Goal: Navigation & Orientation: Find specific page/section

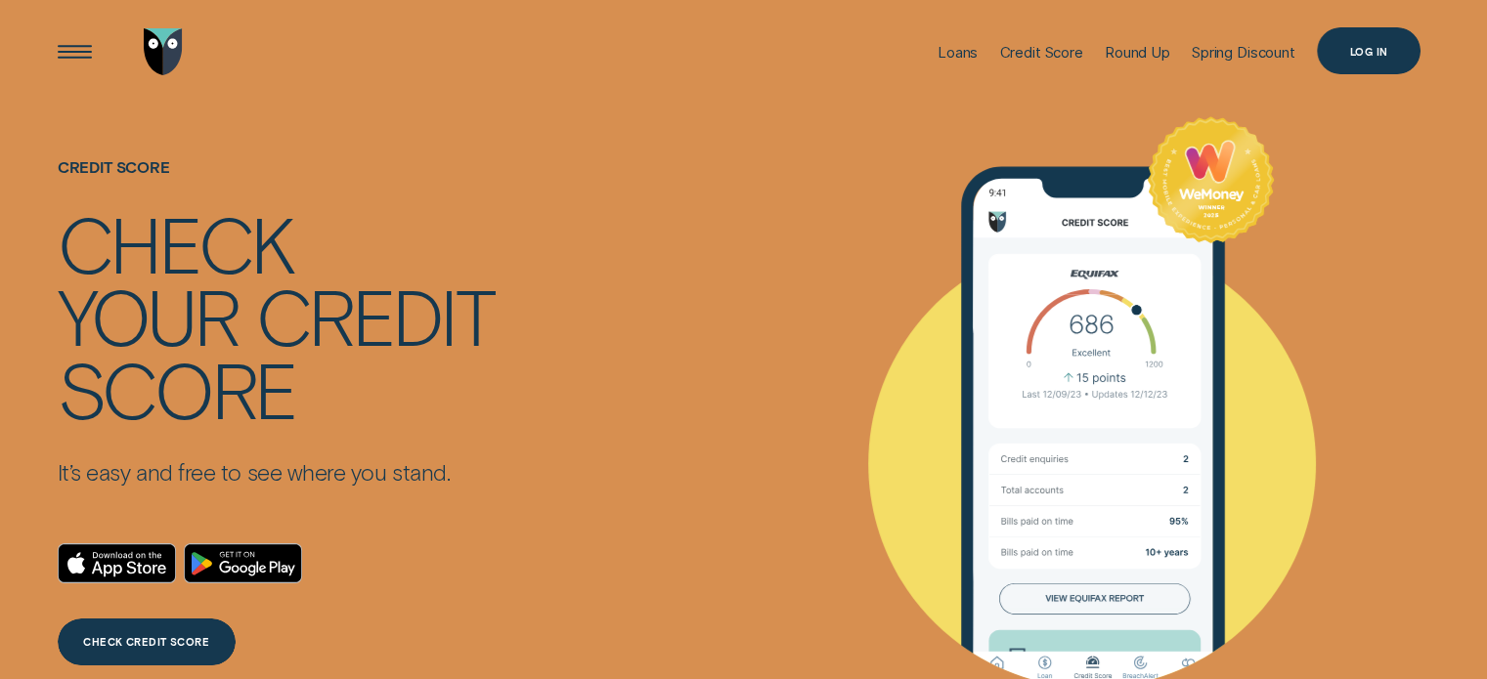
click at [1380, 47] on div "Log in" at bounding box center [1369, 51] width 38 height 9
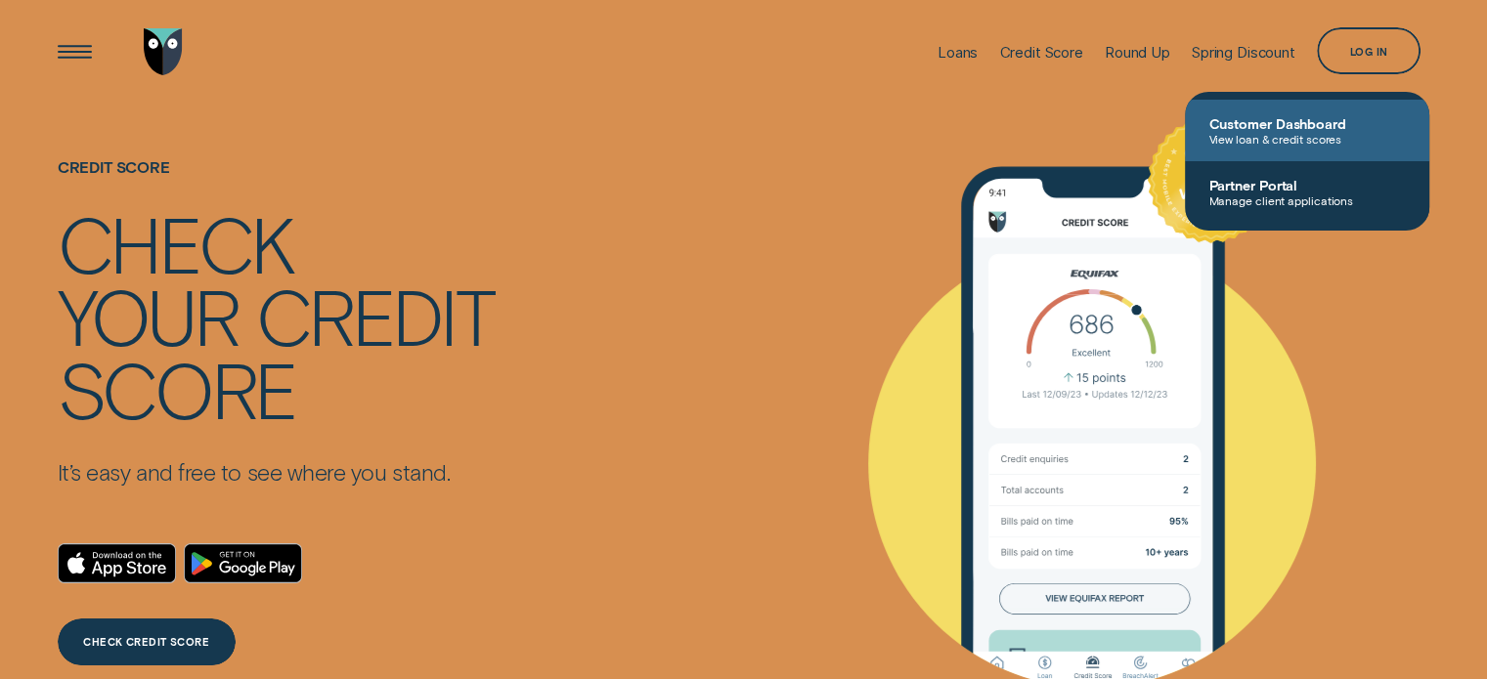
click at [1267, 120] on span "Customer Dashboard" at bounding box center [1306, 123] width 197 height 17
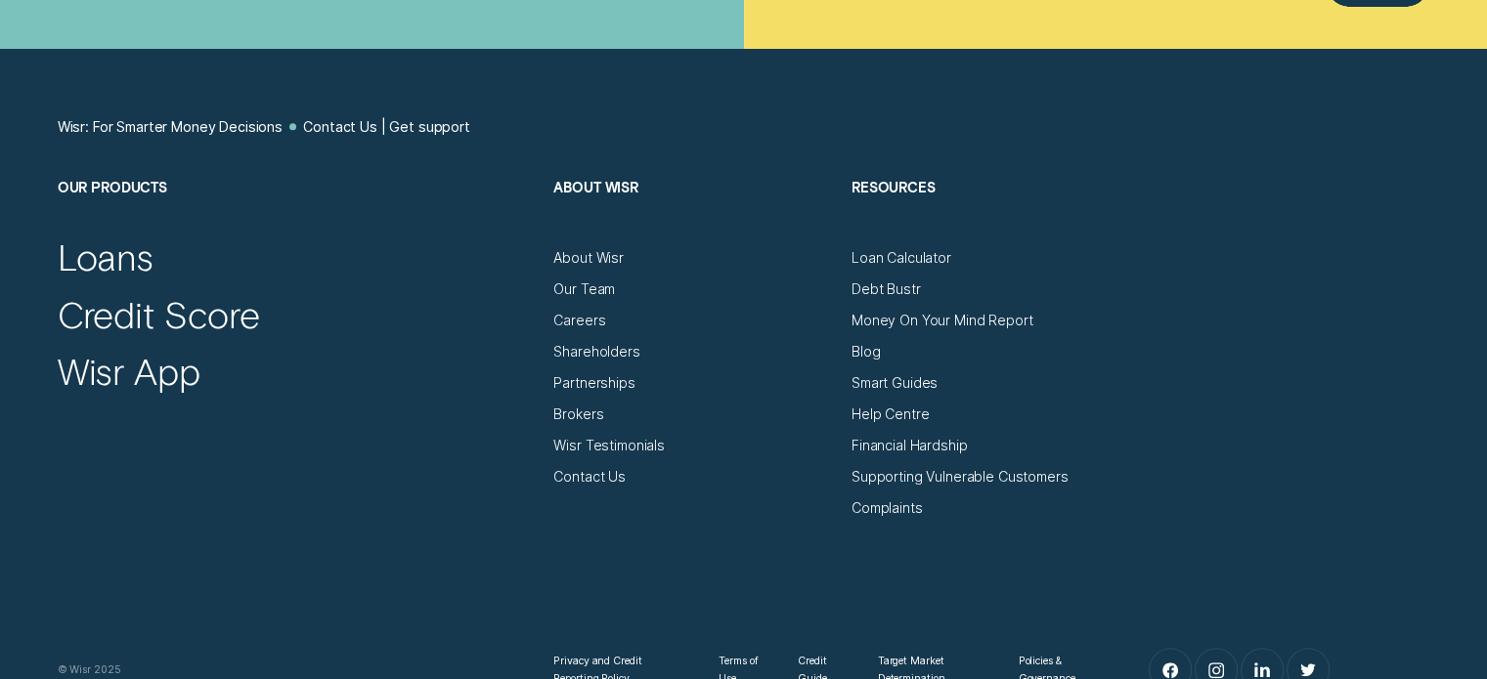
scroll to position [1091, 0]
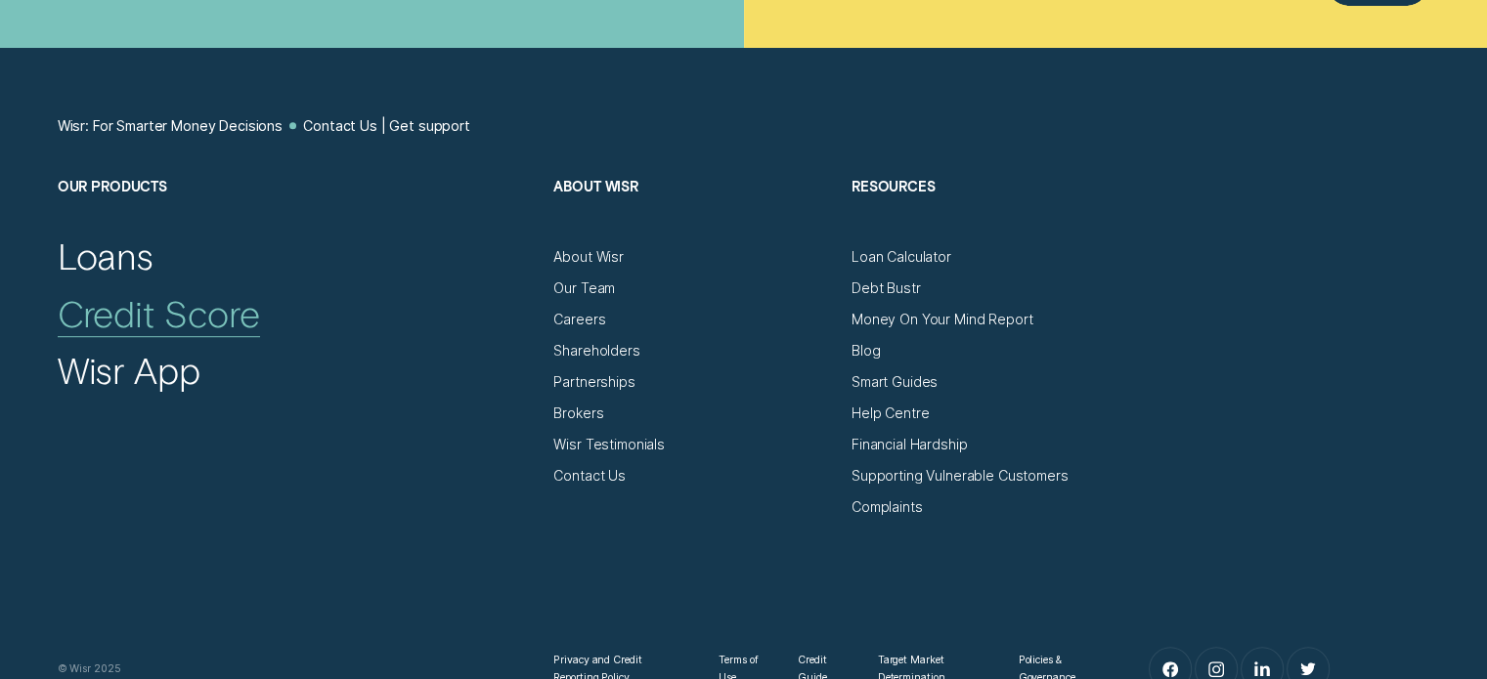
click at [161, 303] on div "Credit Score" at bounding box center [159, 313] width 202 height 45
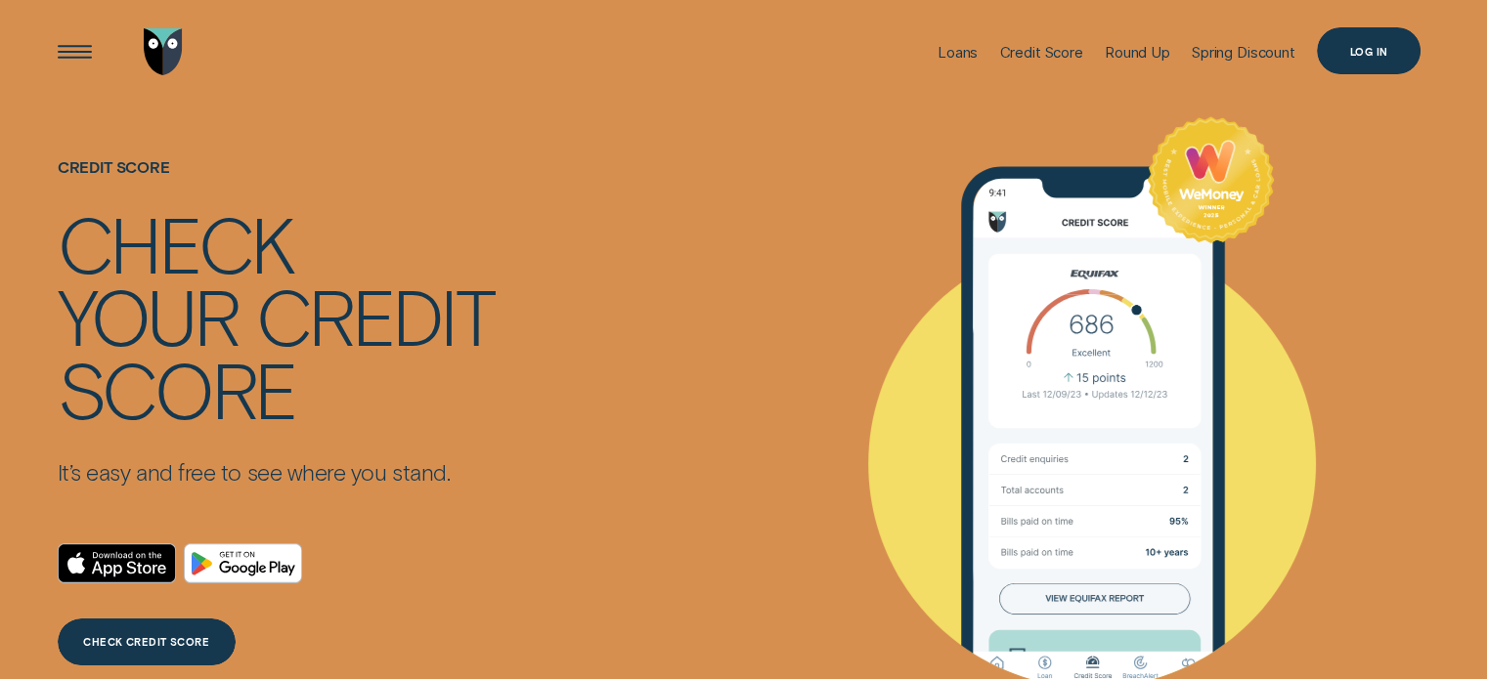
click at [1365, 47] on div "Log in" at bounding box center [1369, 51] width 38 height 9
